Goal: Find specific page/section

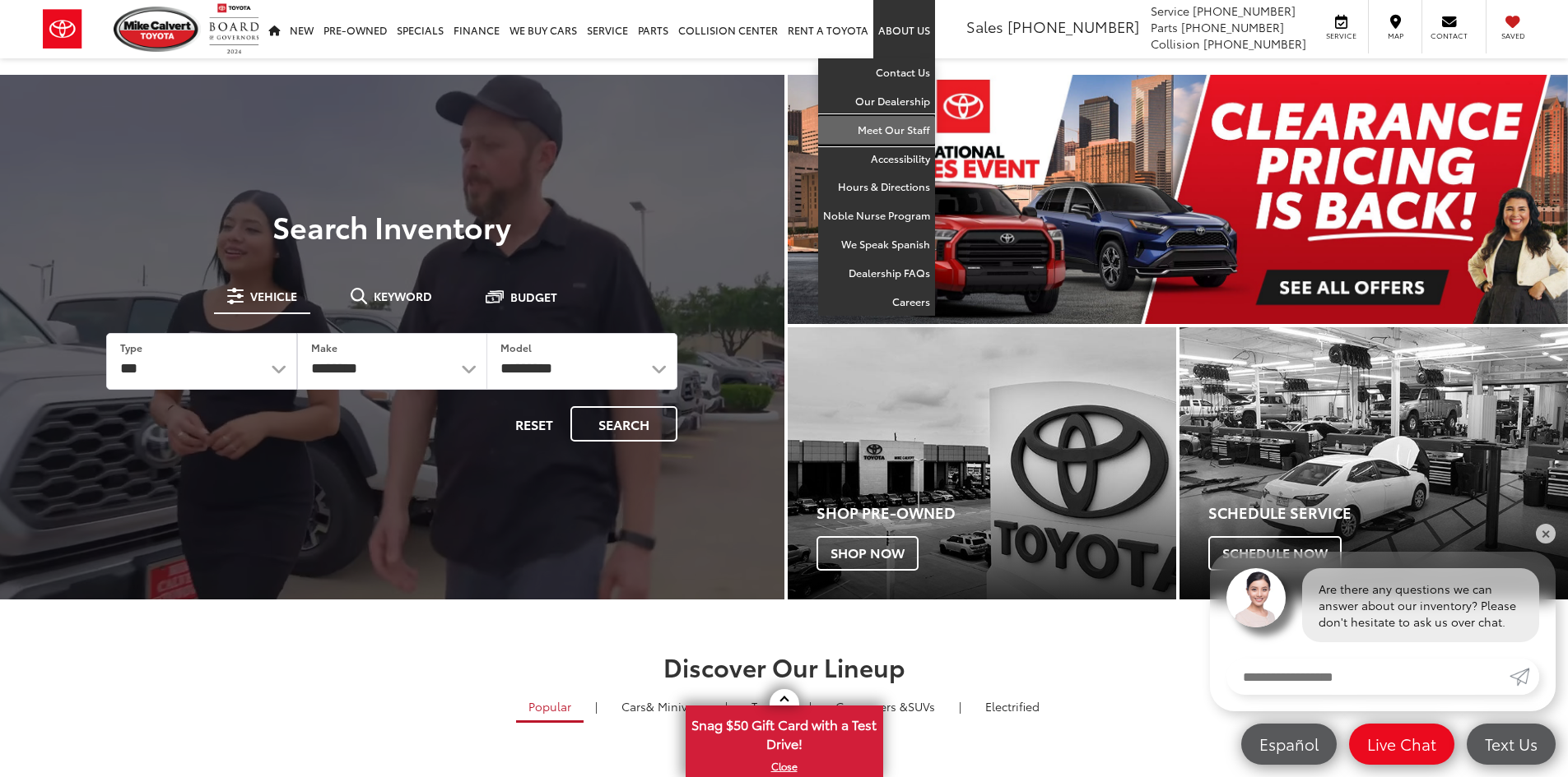
click at [913, 125] on link "Meet Our Staff" at bounding box center [877, 130] width 117 height 29
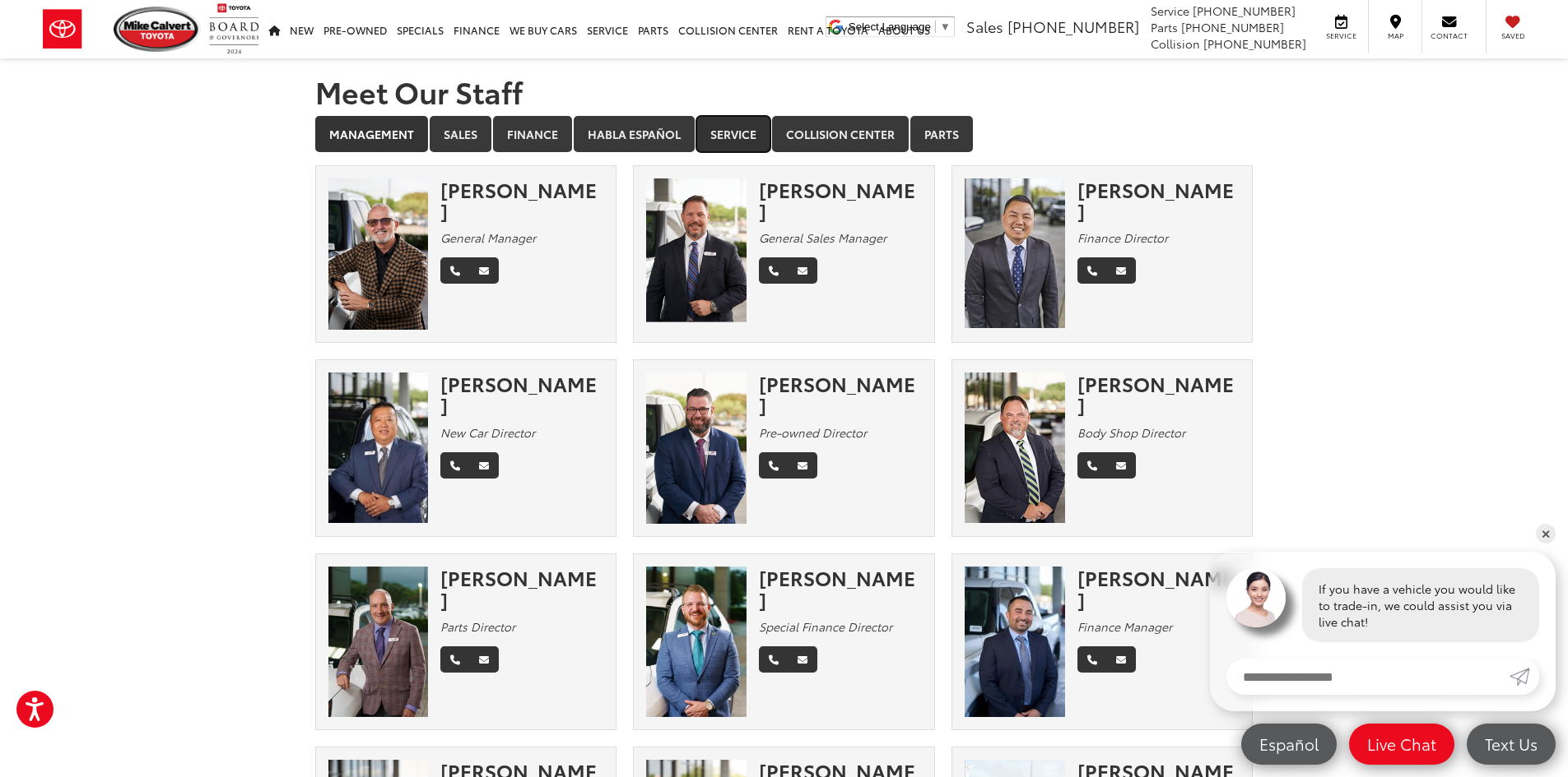
click at [732, 138] on link "Service" at bounding box center [733, 134] width 74 height 37
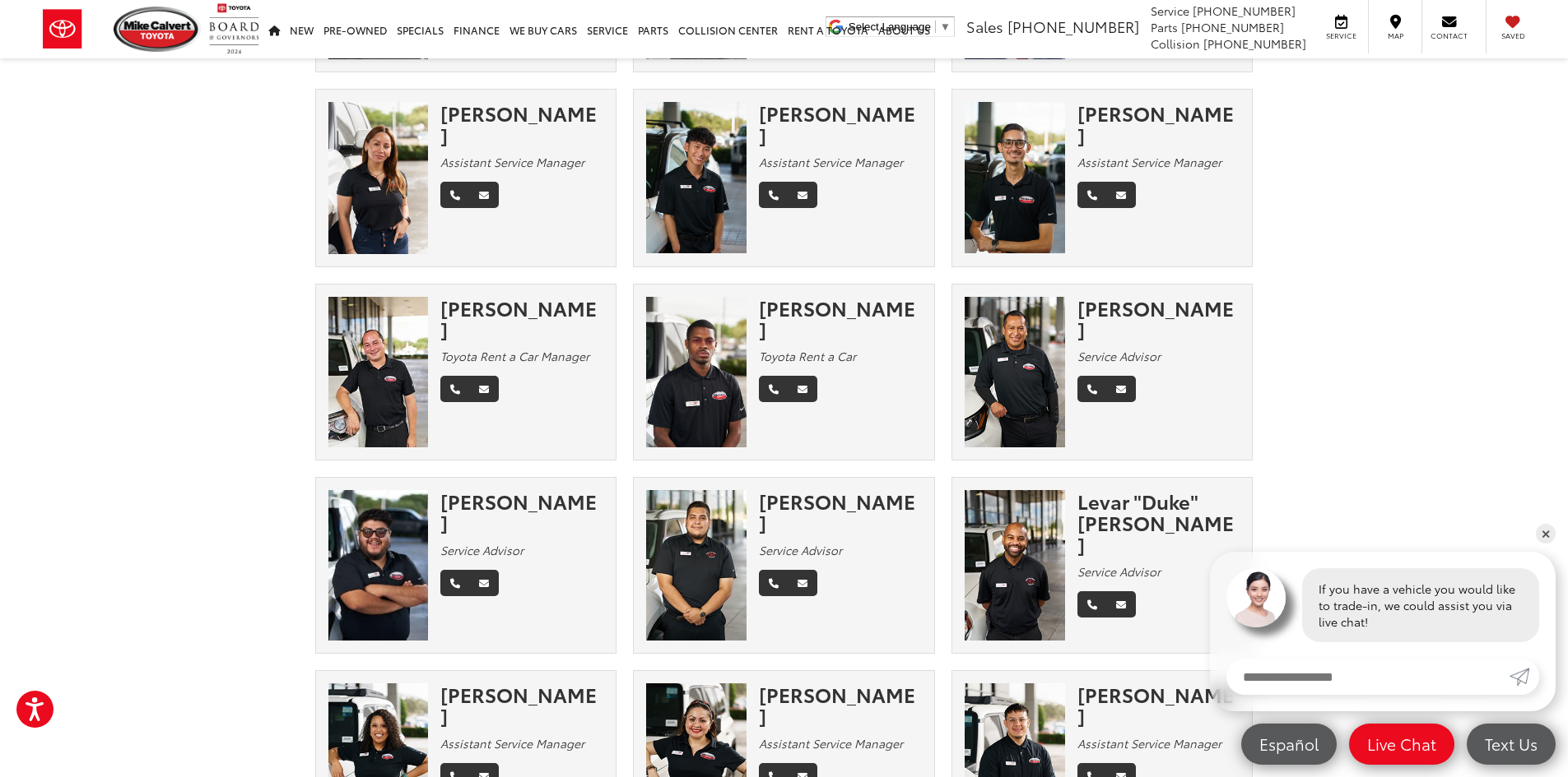
scroll to position [658, 0]
